Goal: Information Seeking & Learning: Learn about a topic

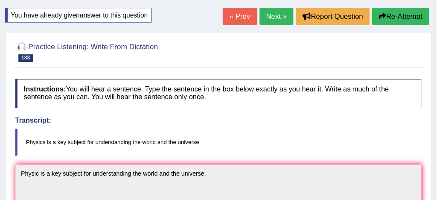
scroll to position [48, 0]
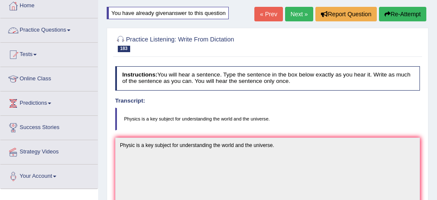
click at [56, 32] on link "Practice Questions" at bounding box center [48, 28] width 97 height 21
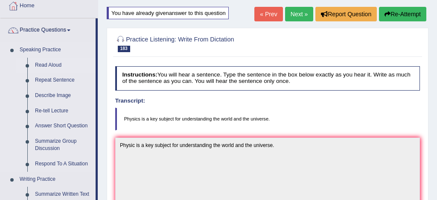
click at [56, 65] on link "Read Aloud" at bounding box center [63, 65] width 65 height 15
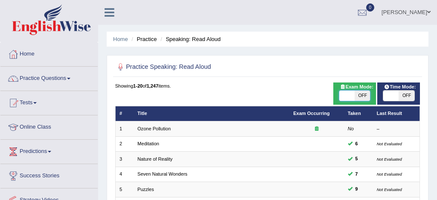
click at [346, 97] on span at bounding box center [347, 96] width 15 height 10
checkbox input "true"
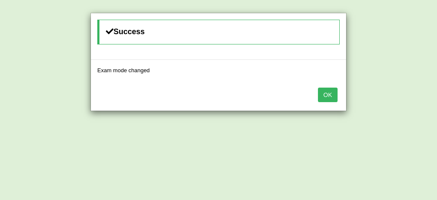
click at [324, 94] on button "OK" at bounding box center [328, 95] width 20 height 15
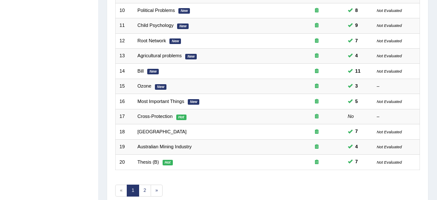
scroll to position [292, 0]
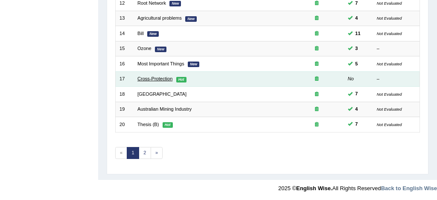
click at [163, 80] on link "Cross-Protection" at bounding box center [155, 78] width 35 height 5
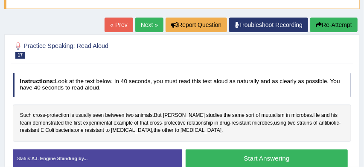
scroll to position [81, 0]
